Goal: Check status: Check status

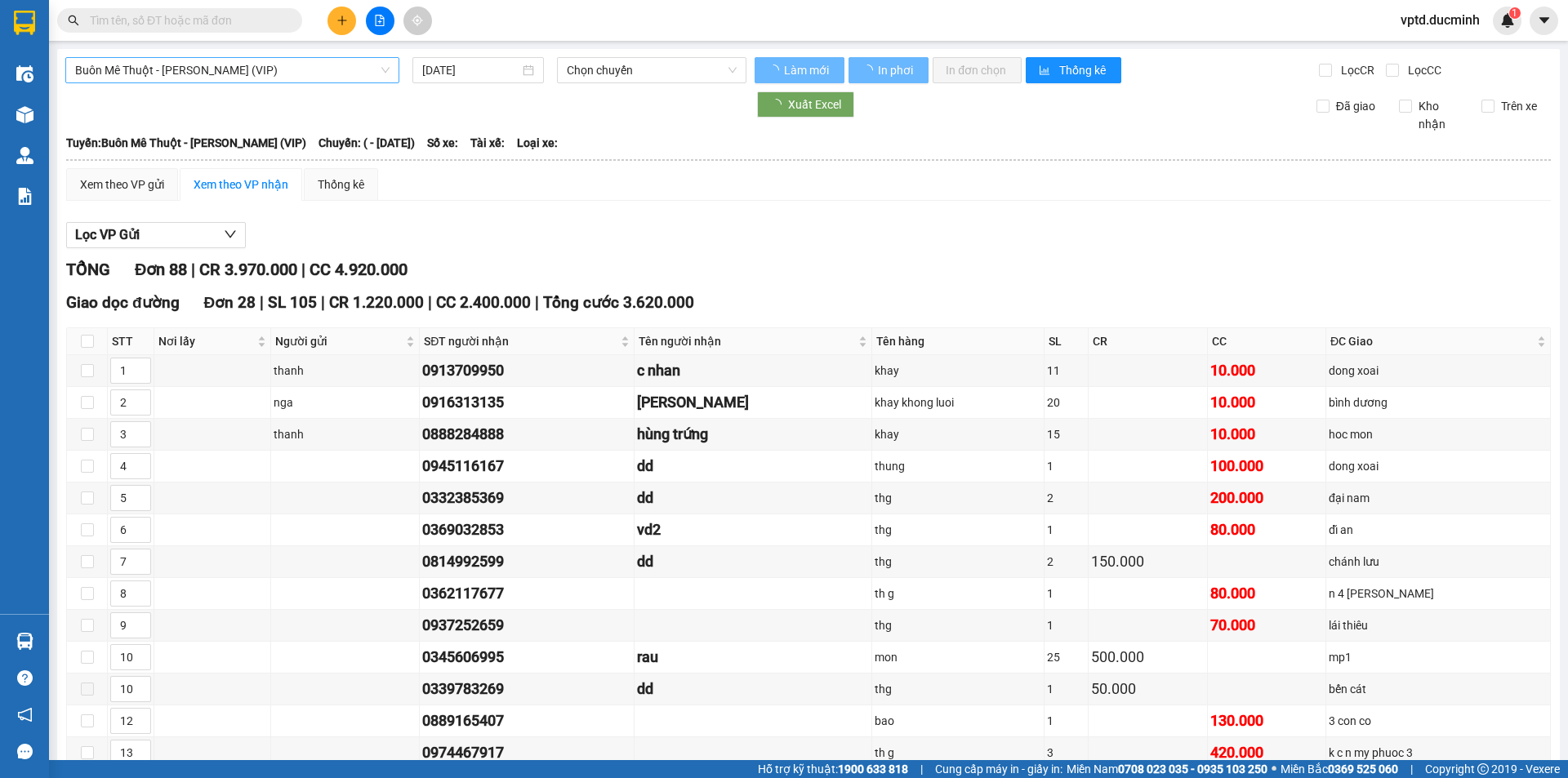
type input "[DATE]"
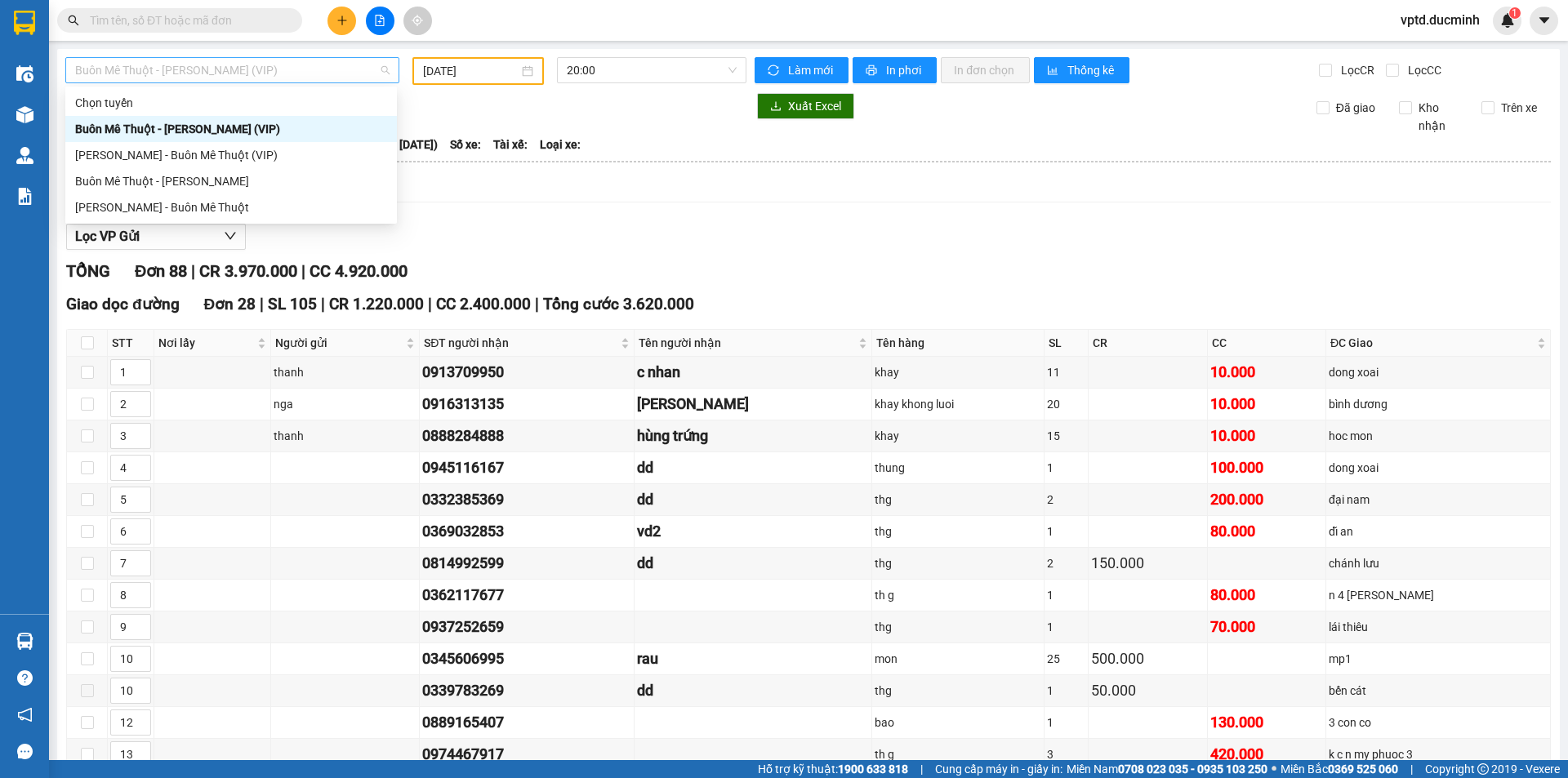
click at [270, 74] on span "Buôn Mê Thuột - [PERSON_NAME] (VIP)" at bounding box center [232, 70] width 314 height 25
click at [214, 153] on div "[PERSON_NAME] - Buôn Mê Thuột (VIP)" at bounding box center [231, 155] width 312 height 18
type input "[DATE]"
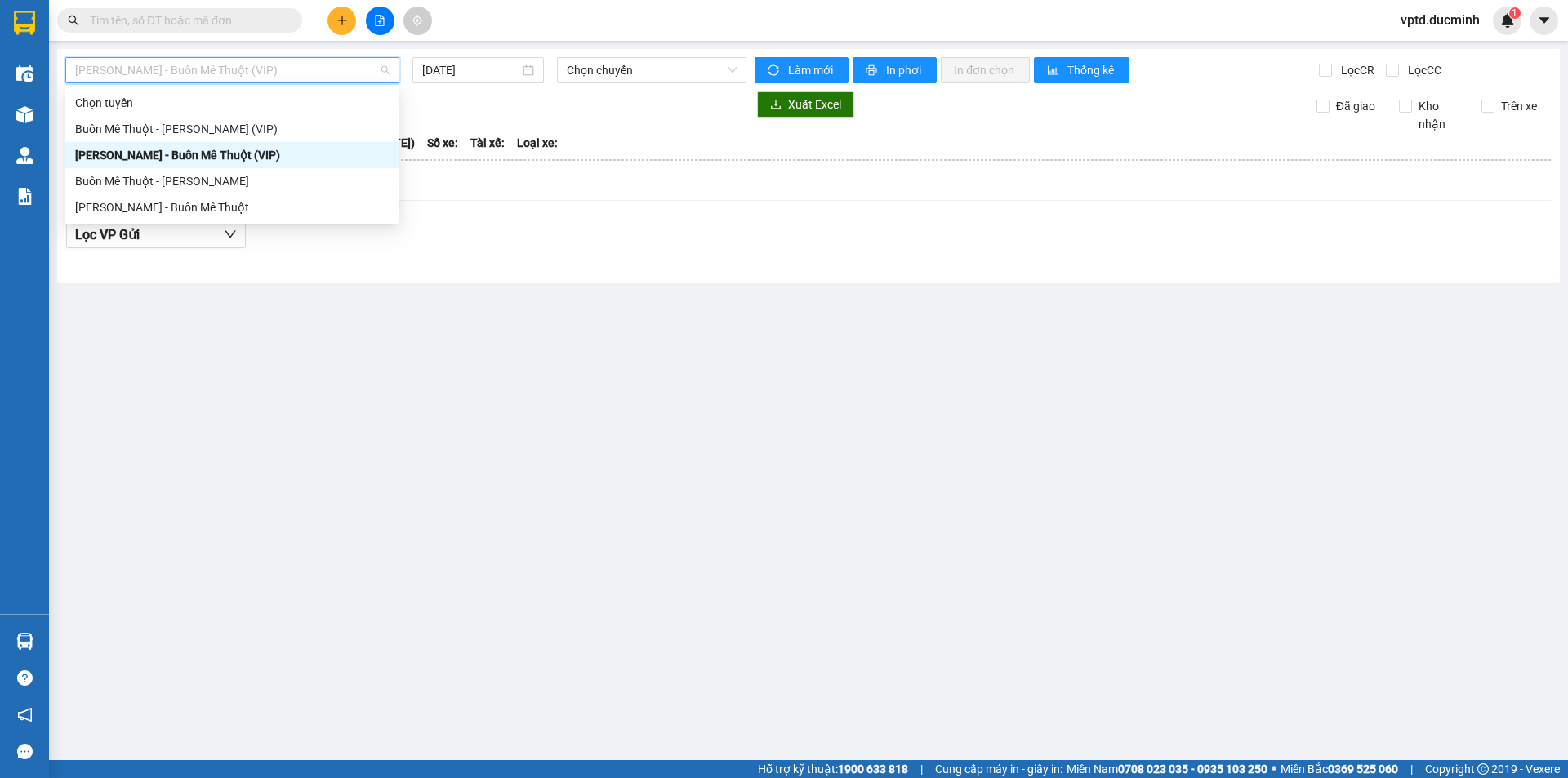
click at [239, 76] on span "[PERSON_NAME] - Buôn Mê Thuột (VIP)" at bounding box center [232, 70] width 314 height 25
click at [200, 122] on div "Buôn Mê Thuột - [PERSON_NAME] (VIP)" at bounding box center [232, 129] width 314 height 18
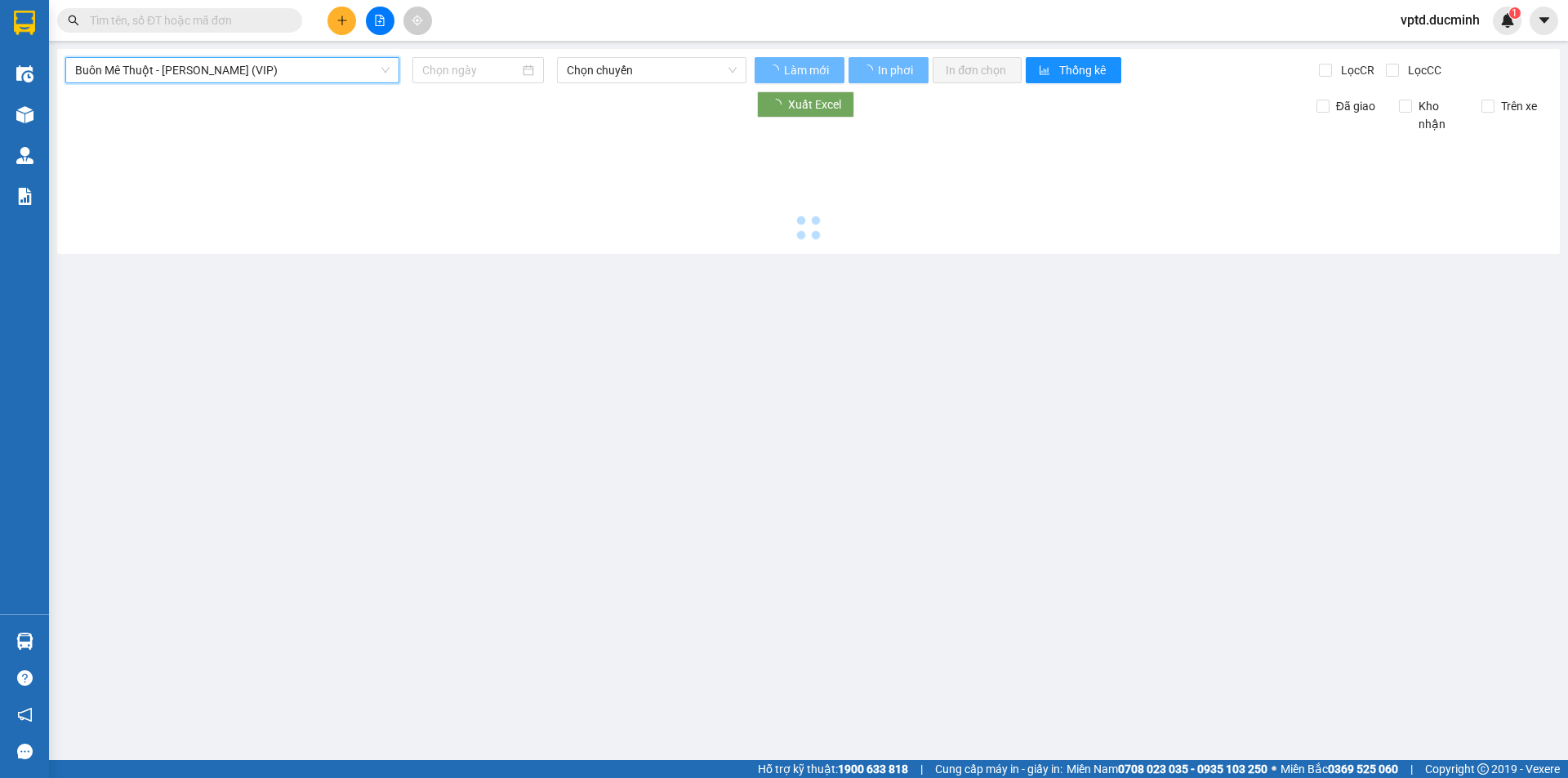
type input "[DATE]"
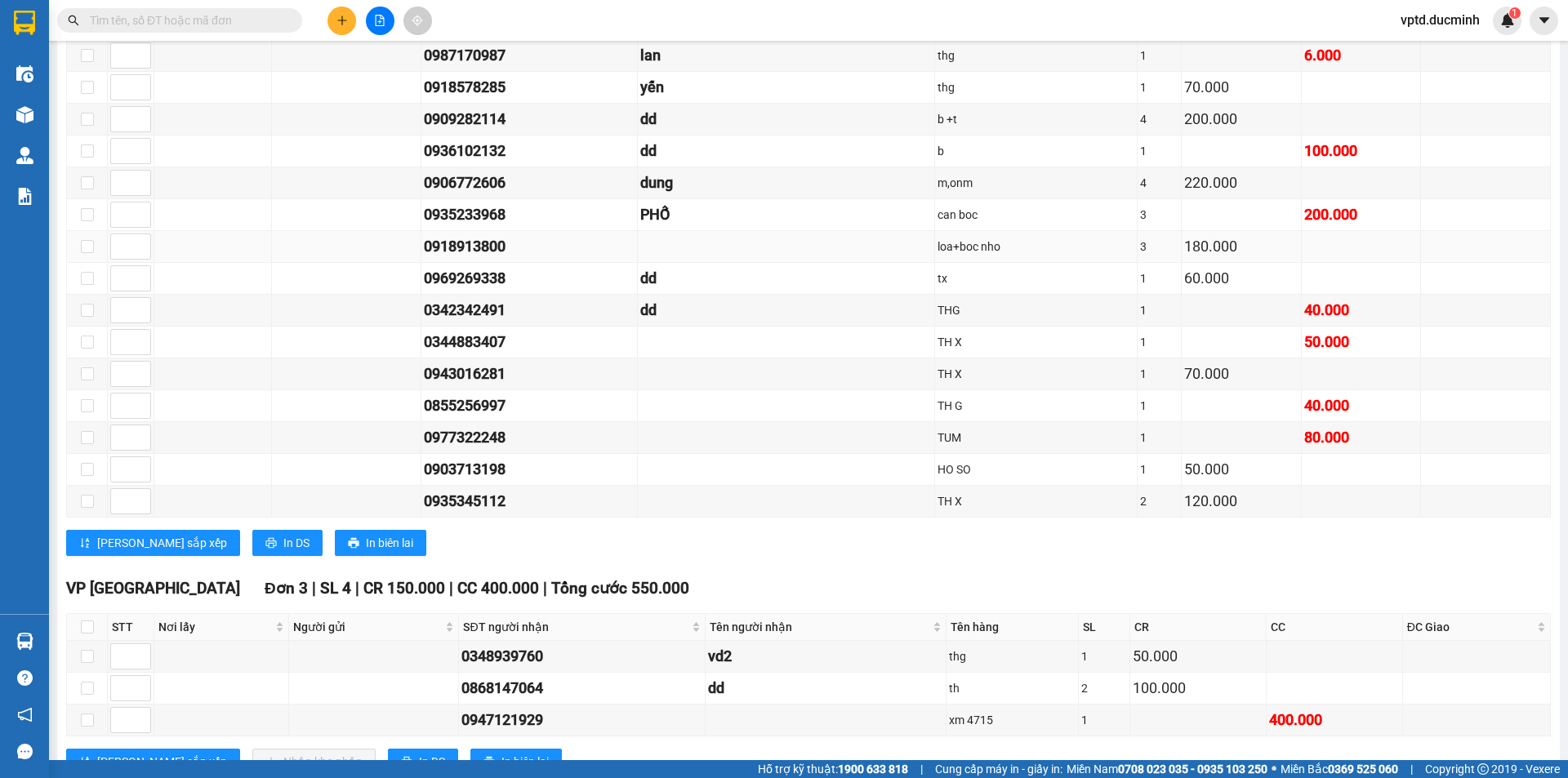
scroll to position [1040, 0]
